Goal: Find specific page/section: Find specific page/section

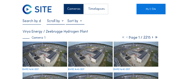
click at [41, 45] on img at bounding box center [45, 54] width 45 height 25
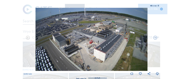
click at [155, 6] on div "Fullscreen" at bounding box center [154, 6] width 7 height 2
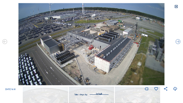
click at [177, 8] on icon at bounding box center [177, 7] width 4 height 4
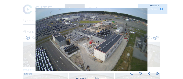
click at [162, 10] on icon at bounding box center [161, 9] width 3 height 3
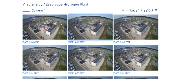
scroll to position [14, 0]
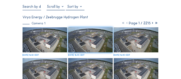
click at [152, 24] on icon at bounding box center [153, 23] width 4 height 5
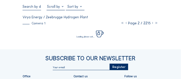
click at [152, 24] on icon at bounding box center [153, 23] width 4 height 5
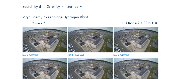
click at [152, 24] on icon at bounding box center [153, 23] width 4 height 5
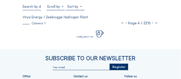
click at [153, 24] on icon at bounding box center [153, 23] width 4 height 5
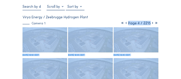
click at [82, 7] on div at bounding box center [75, 7] width 19 height 5
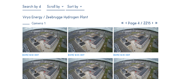
click at [37, 9] on input "text" at bounding box center [32, 7] width 19 height 4
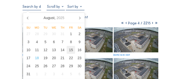
click at [72, 52] on div "15" at bounding box center [71, 50] width 9 height 8
type input "[DATE] 16:56"
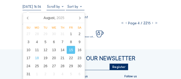
click at [144, 15] on div "[DATE] 16:56 Fullscreen Virya Energy / Zeebrugge Hydrogen Plant Camera 1 Page 4…" at bounding box center [91, 21] width 136 height 33
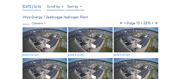
click at [153, 24] on icon at bounding box center [153, 23] width 4 height 5
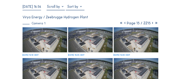
click at [152, 24] on icon at bounding box center [153, 23] width 4 height 5
click at [153, 24] on icon at bounding box center [153, 23] width 4 height 5
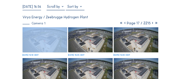
click at [153, 24] on icon at bounding box center [153, 23] width 4 height 5
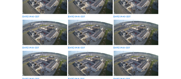
scroll to position [57, 0]
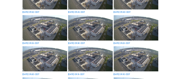
click at [103, 29] on img at bounding box center [90, 27] width 45 height 25
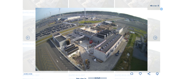
click at [162, 10] on icon at bounding box center [161, 9] width 3 height 3
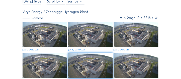
scroll to position [0, 0]
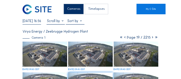
click at [152, 38] on icon at bounding box center [153, 37] width 4 height 5
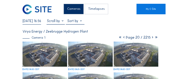
click at [123, 38] on icon at bounding box center [124, 37] width 4 height 5
click at [124, 38] on icon at bounding box center [125, 37] width 4 height 5
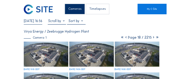
scroll to position [29, 0]
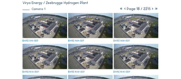
click at [102, 35] on img at bounding box center [90, 25] width 45 height 25
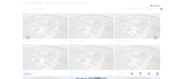
click at [155, 6] on div "Fullscreen" at bounding box center [154, 6] width 7 height 2
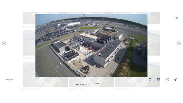
scroll to position [2, 0]
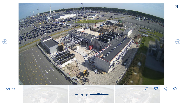
click at [176, 6] on icon at bounding box center [177, 7] width 4 height 4
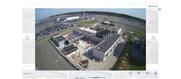
scroll to position [34, 0]
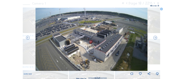
click at [162, 9] on icon at bounding box center [161, 9] width 3 height 3
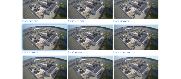
scroll to position [146, 0]
